Goal: Contribute content

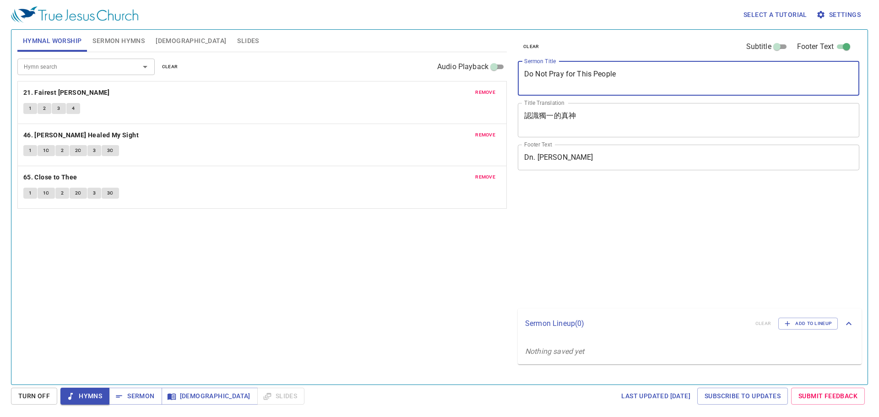
type textarea "Do Not Pray for This People"
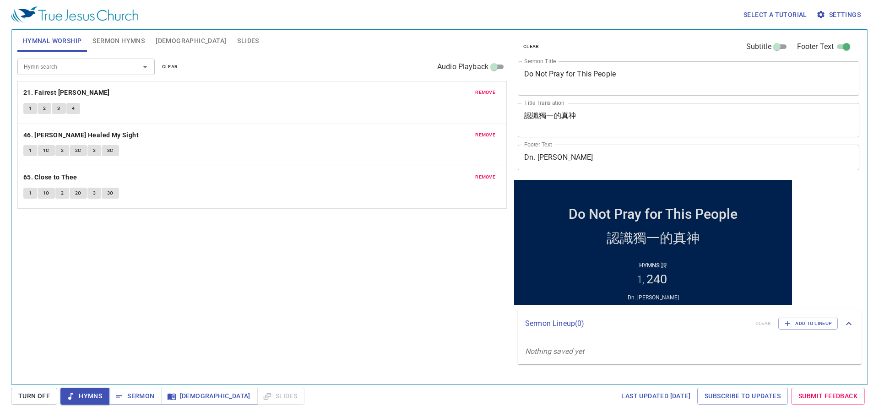
click at [513, 119] on div "clear Subtitle Footer Text Sermon Title Do Not Pray for This People x Sermon Ti…" at bounding box center [687, 203] width 355 height 355
click at [600, 130] on div "認識獨一的真神 x Title Translation" at bounding box center [688, 120] width 341 height 34
click at [595, 113] on textarea "認識獨一的真神" at bounding box center [688, 119] width 329 height 17
